Goal: Book appointment/travel/reservation

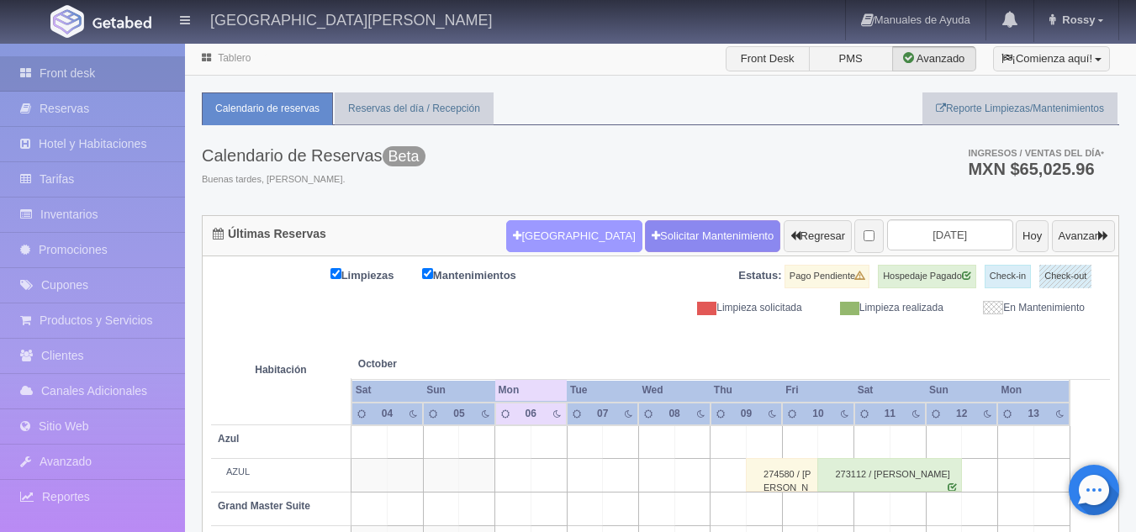
click at [546, 250] on button "[GEOGRAPHIC_DATA]" at bounding box center [573, 236] width 135 height 32
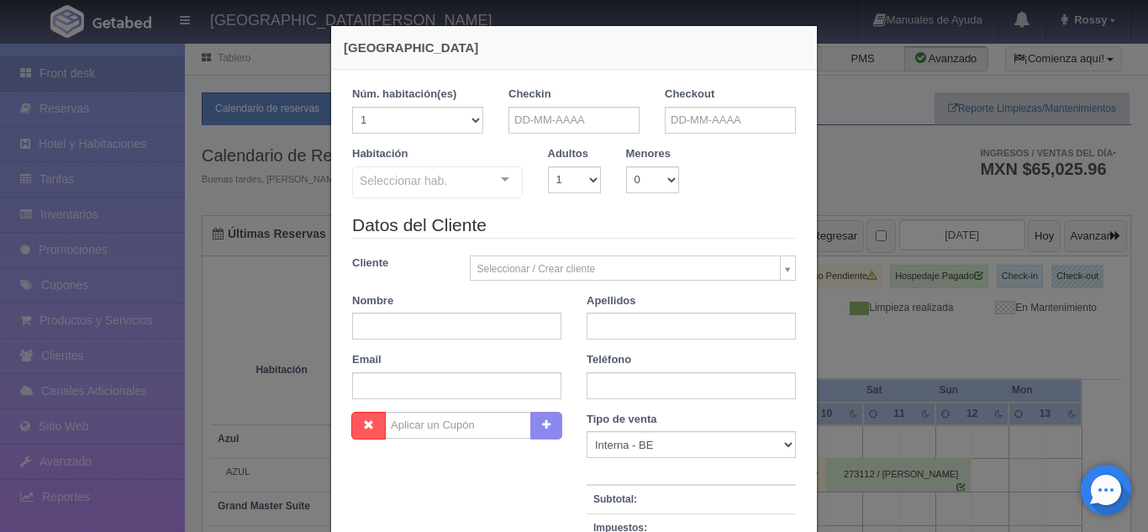
checkbox input "false"
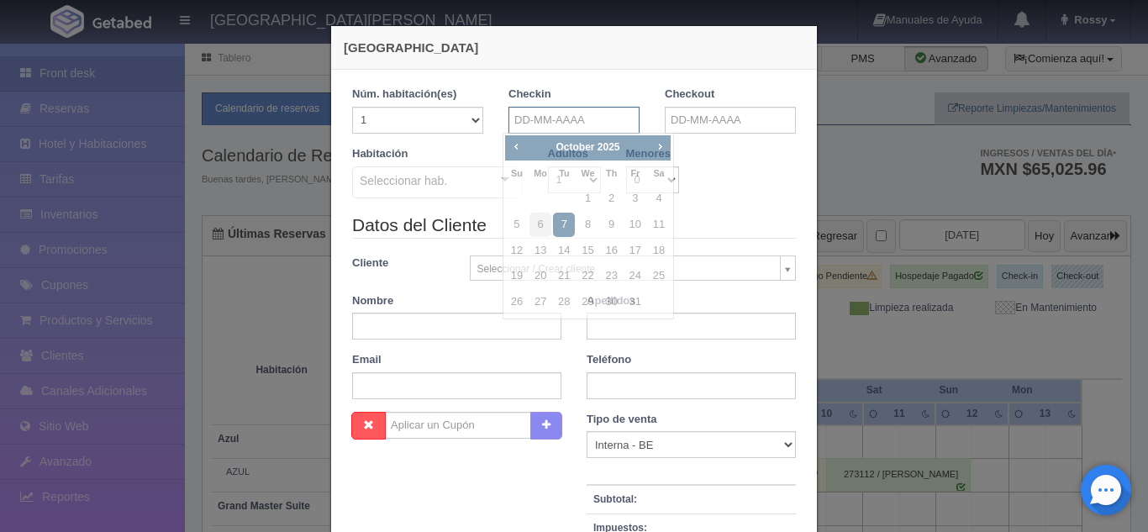
click at [557, 115] on input "text" at bounding box center [574, 120] width 131 height 27
click at [542, 221] on link "6" at bounding box center [541, 225] width 22 height 24
type input "[DATE]"
checkbox input "false"
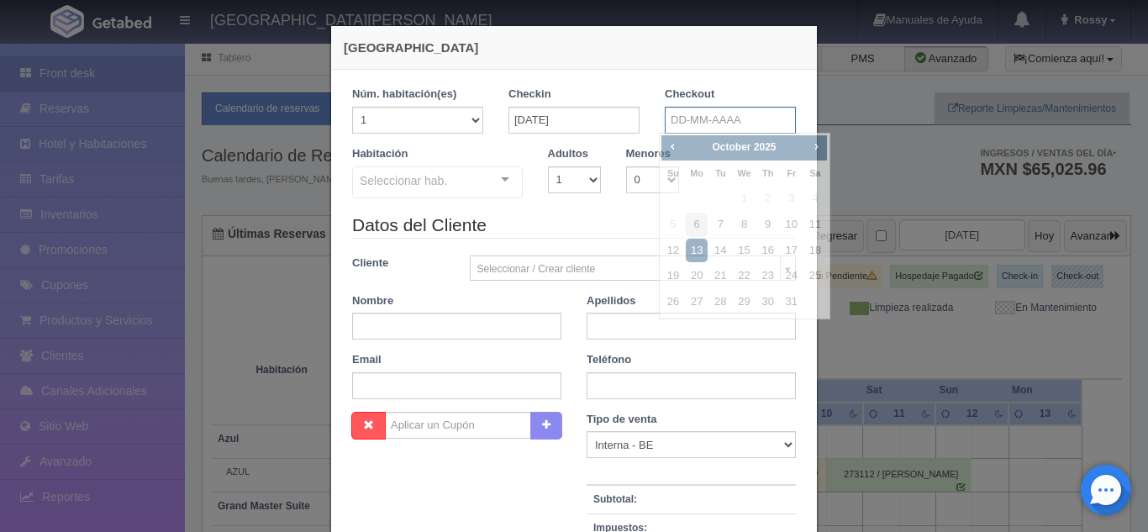
click at [683, 122] on input "text" at bounding box center [730, 120] width 131 height 27
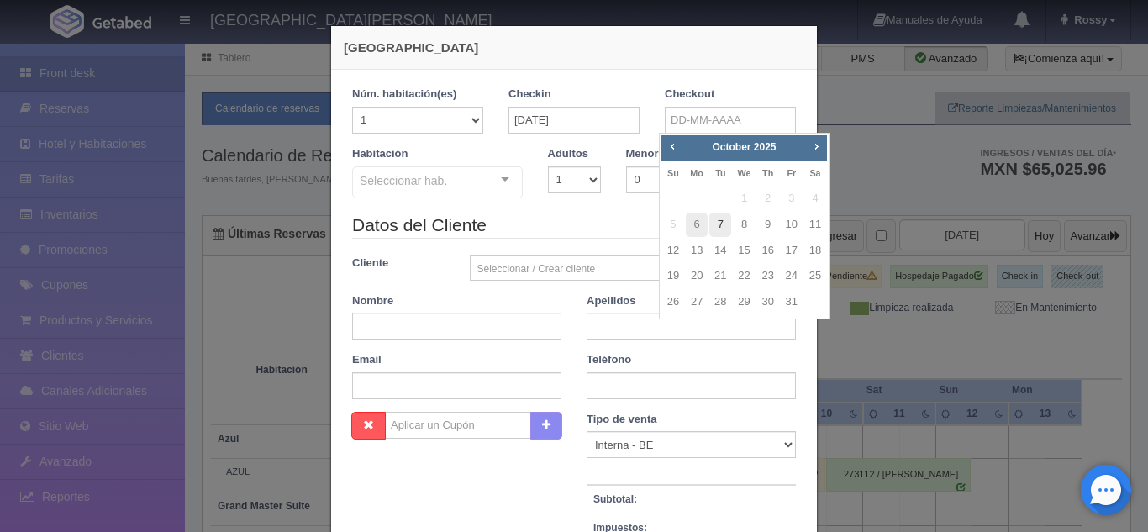
click at [719, 225] on link "7" at bounding box center [721, 225] width 22 height 24
type input "[DATE]"
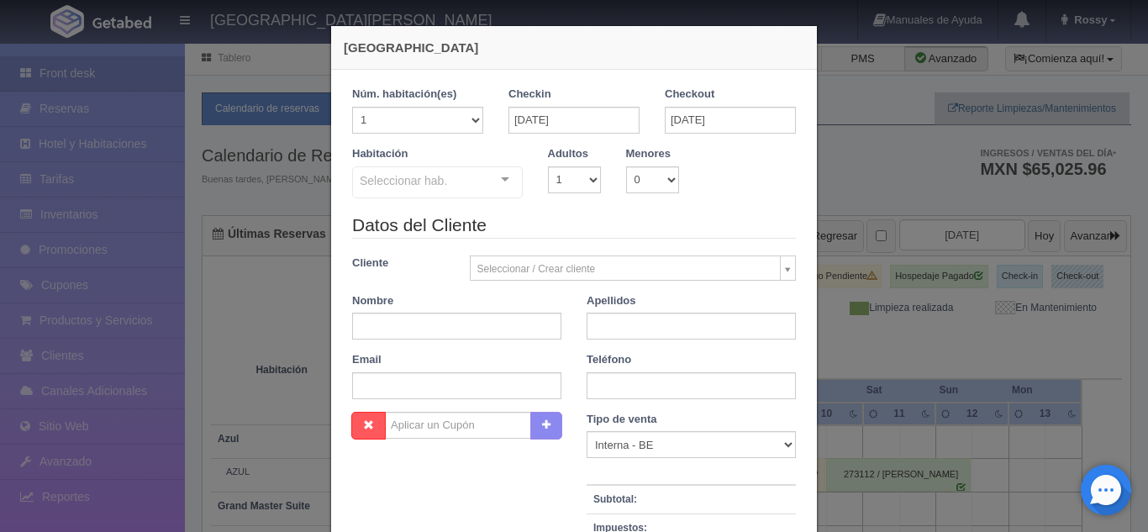
checkbox input "false"
click at [585, 181] on select "1 2 3 4 5 6 7 8 9 10" at bounding box center [574, 179] width 53 height 27
select select "2"
click at [548, 166] on select "1 2 3 4 5 6 7 8 9 10" at bounding box center [574, 179] width 53 height 27
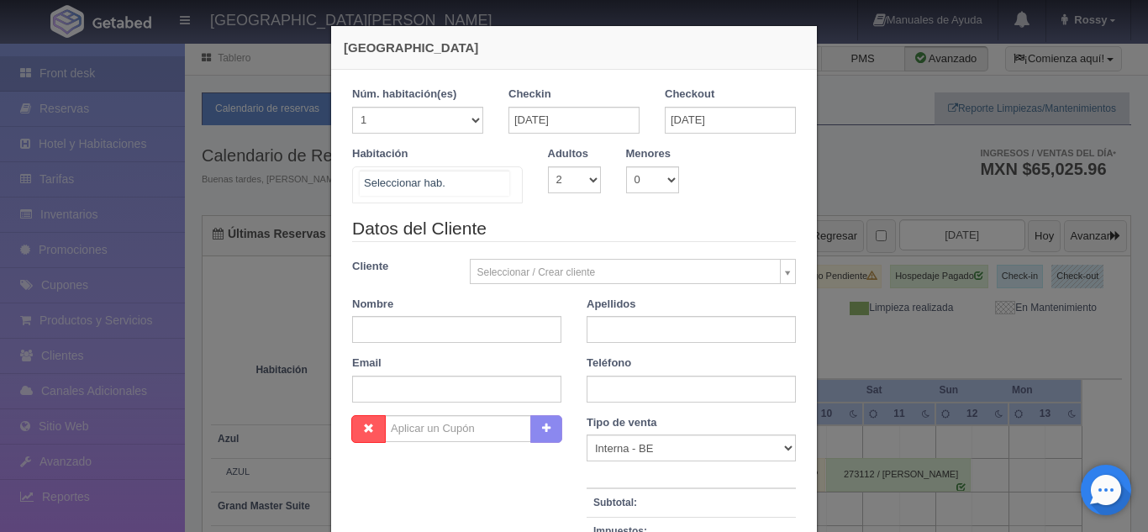
click at [500, 180] on div "Suite con 2 camas matrimoniales-No apta para menores Suite con 2 camas matrimon…" at bounding box center [437, 184] width 171 height 37
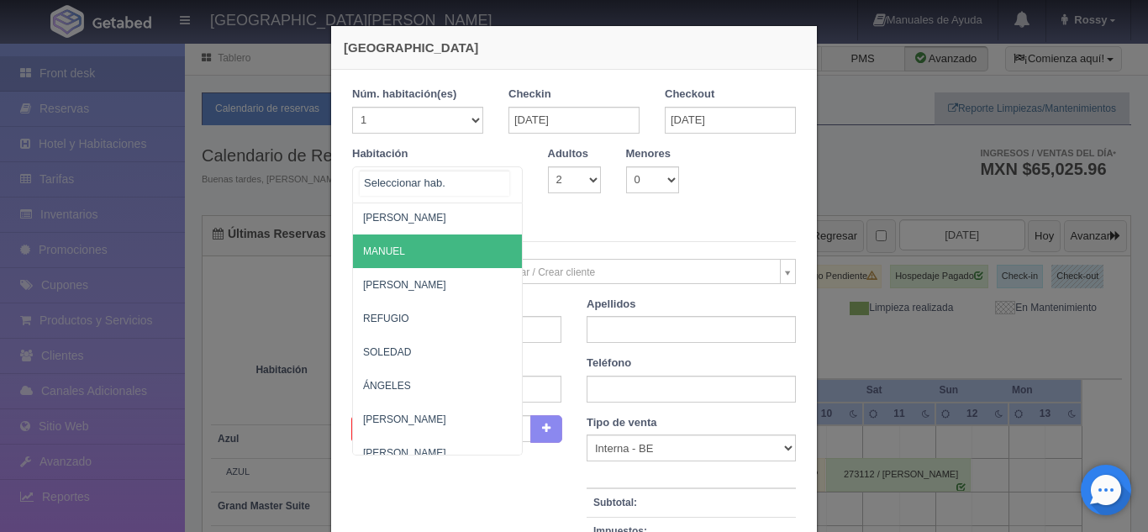
scroll to position [1011, 0]
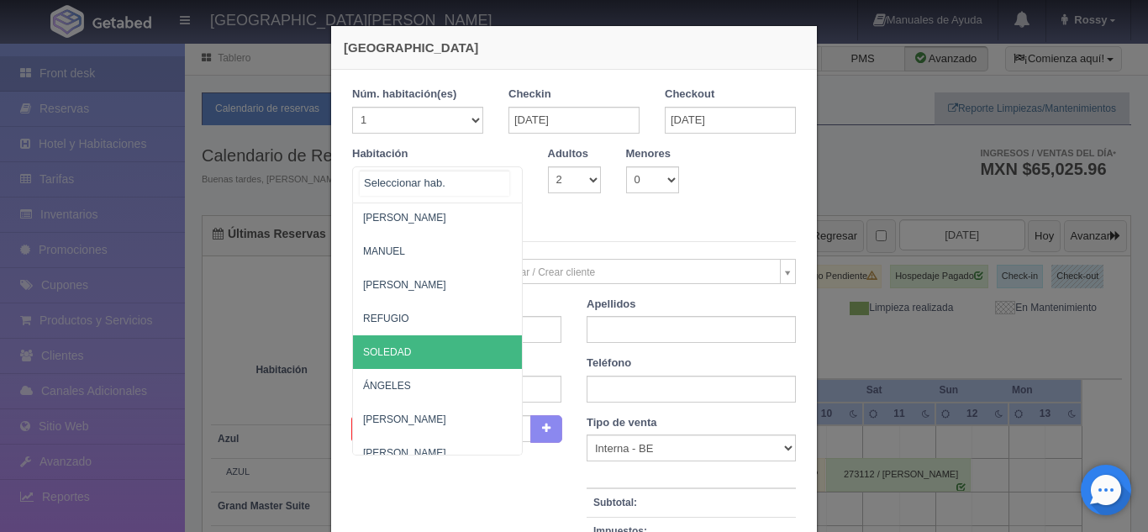
click at [393, 346] on span "SOLEDAD" at bounding box center [387, 352] width 48 height 12
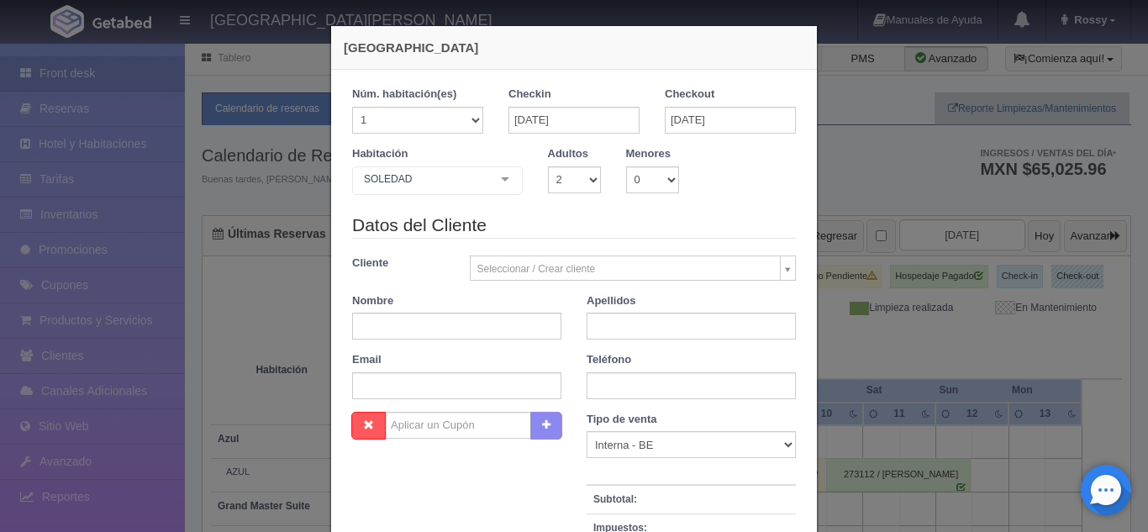
checkbox input "false"
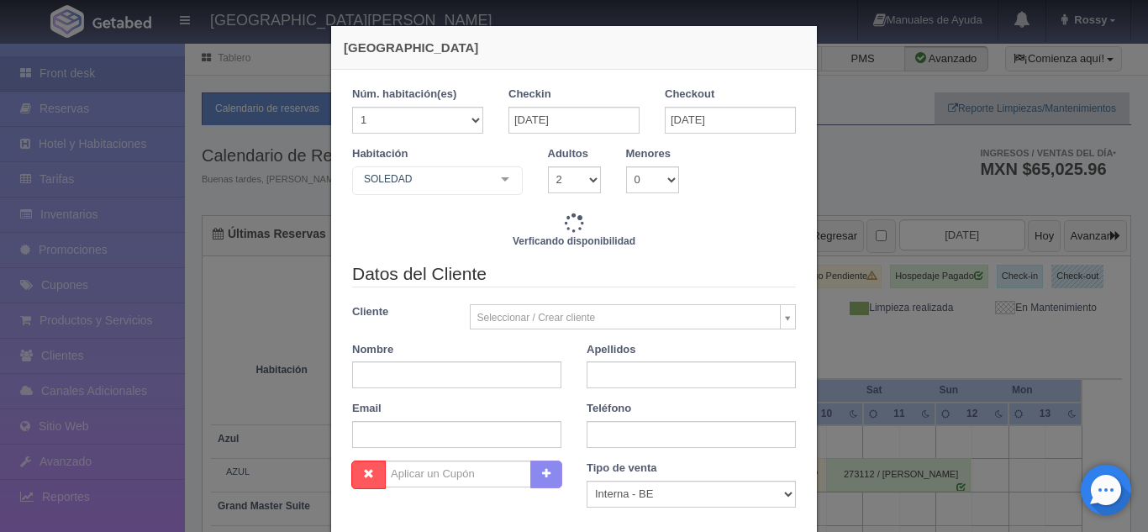
type input "3088.00"
checkbox input "false"
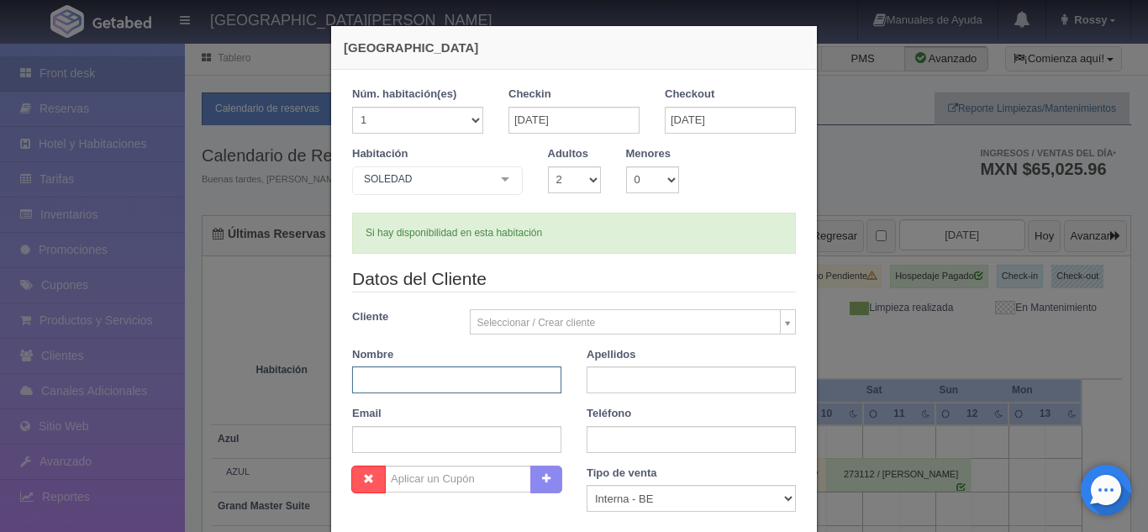
click at [477, 370] on input "text" at bounding box center [456, 380] width 209 height 27
type input "[PERSON_NAME]"
click at [620, 372] on input "text" at bounding box center [691, 380] width 209 height 27
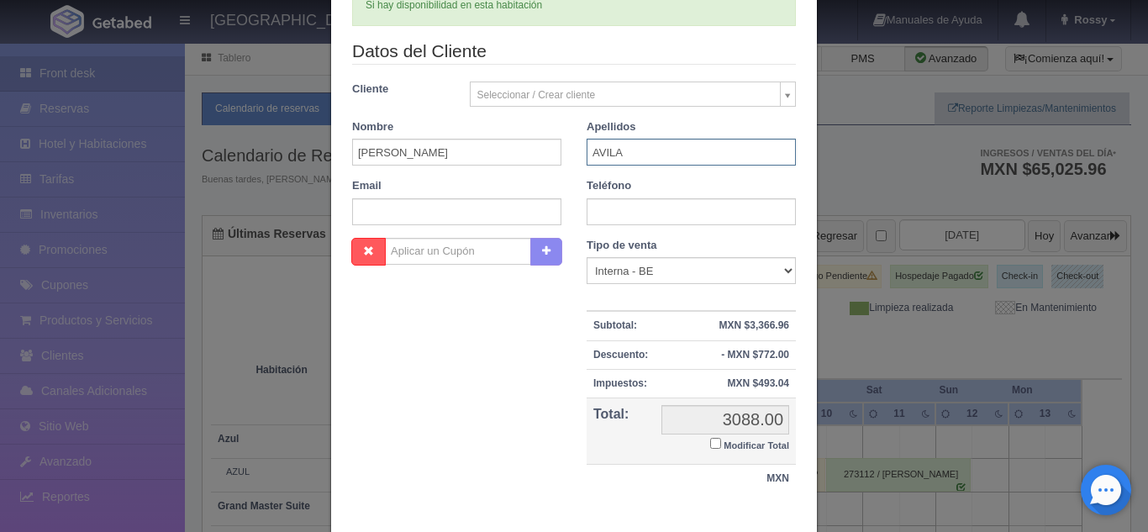
scroll to position [323, 0]
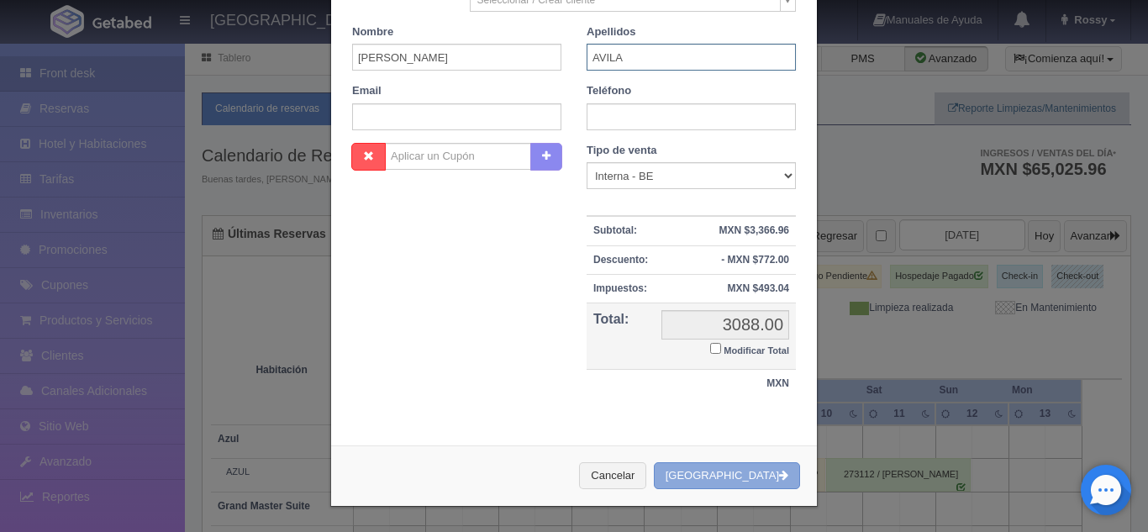
type input "AVILA"
click at [736, 476] on button "[GEOGRAPHIC_DATA]" at bounding box center [727, 476] width 146 height 28
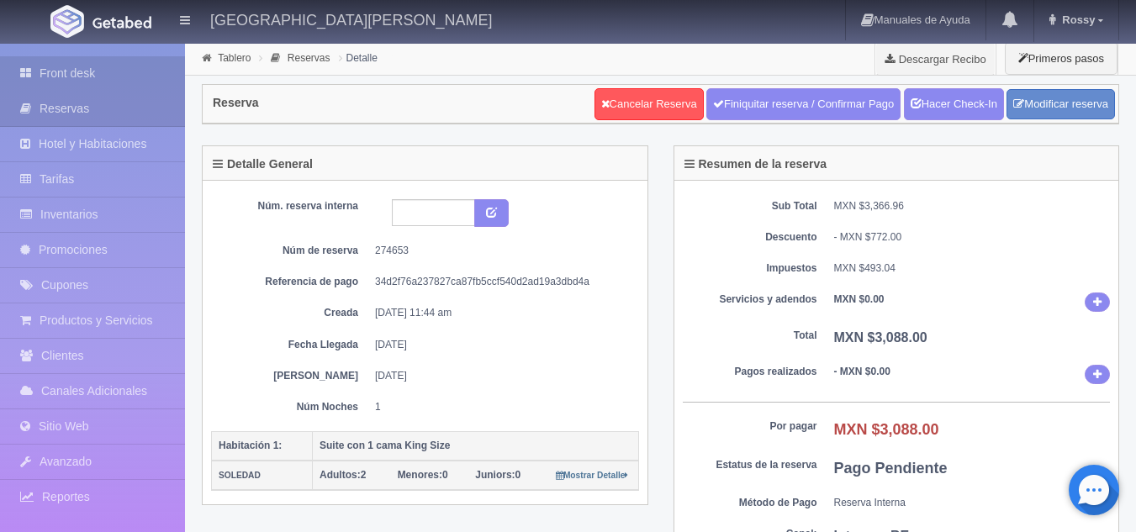
click at [124, 65] on link "Front desk" at bounding box center [92, 73] width 185 height 34
